Goal: Navigation & Orientation: Go to known website

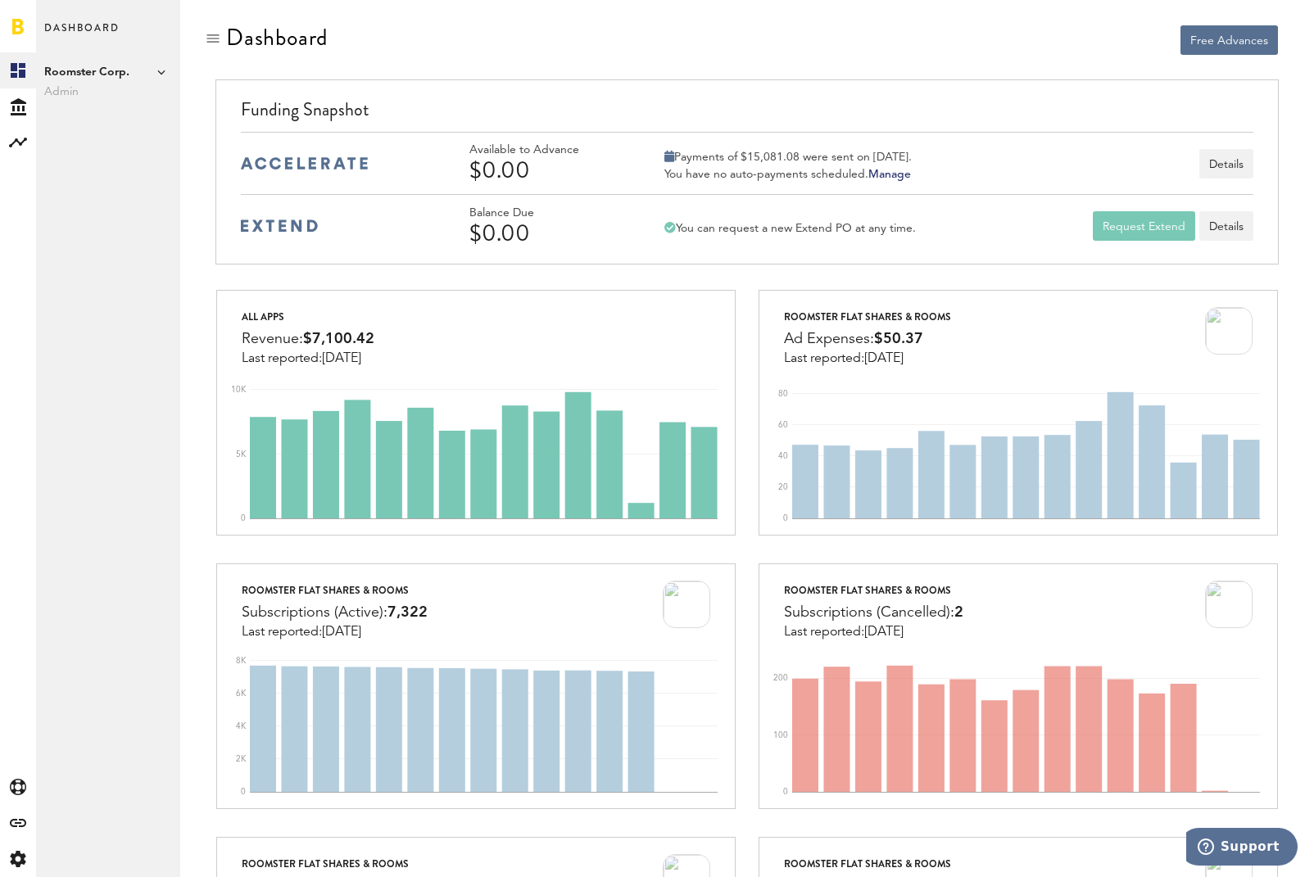
click at [16, 30] on link at bounding box center [17, 26] width 11 height 16
